Goal: Use online tool/utility: Use online tool/utility

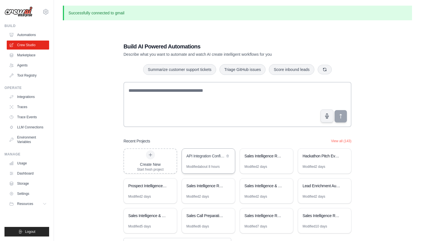
click at [206, 153] on div "API Integration Configuration Generator" at bounding box center [206, 156] width 38 height 6
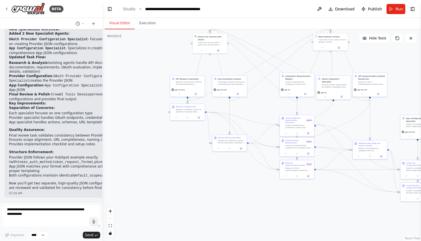
scroll to position [3081, 0]
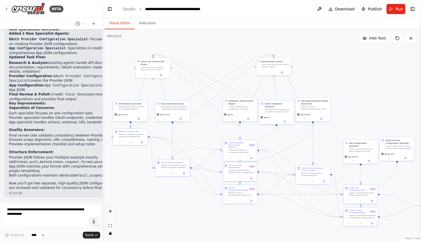
drag, startPoint x: 266, startPoint y: 93, endPoint x: 208, endPoint y: 118, distance: 63.1
click at [208, 118] on div ".deletable-edge-delete-btn { width: 20px; height: 20px; border: 0px solid #ffff…" at bounding box center [262, 134] width 319 height 211
click at [373, 117] on div ".deletable-edge-delete-btn { width: 20px; height: 20px; border: 0px solid #ffff…" at bounding box center [262, 134] width 319 height 211
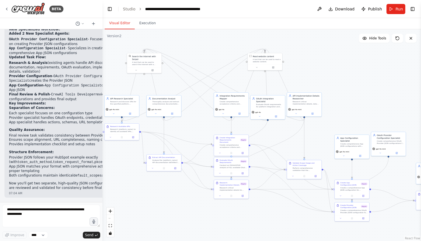
drag, startPoint x: 359, startPoint y: 113, endPoint x: 347, endPoint y: 107, distance: 12.9
click at [348, 107] on div ".deletable-edge-delete-btn { width: 20px; height: 20px; border: 0px solid #ffff…" at bounding box center [262, 134] width 319 height 211
click at [109, 9] on button "Toggle Left Sidebar" at bounding box center [110, 9] width 8 height 8
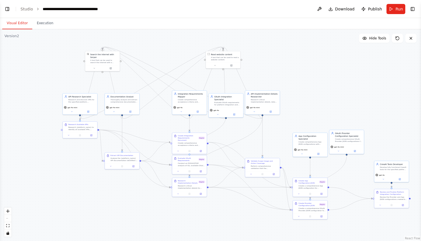
drag, startPoint x: 240, startPoint y: 98, endPoint x: 303, endPoint y: 98, distance: 63.2
click at [303, 98] on div ".deletable-edge-delete-btn { width: 20px; height: 20px; border: 0px solid #ffff…" at bounding box center [210, 134] width 421 height 211
